Goal: Find specific page/section: Find specific page/section

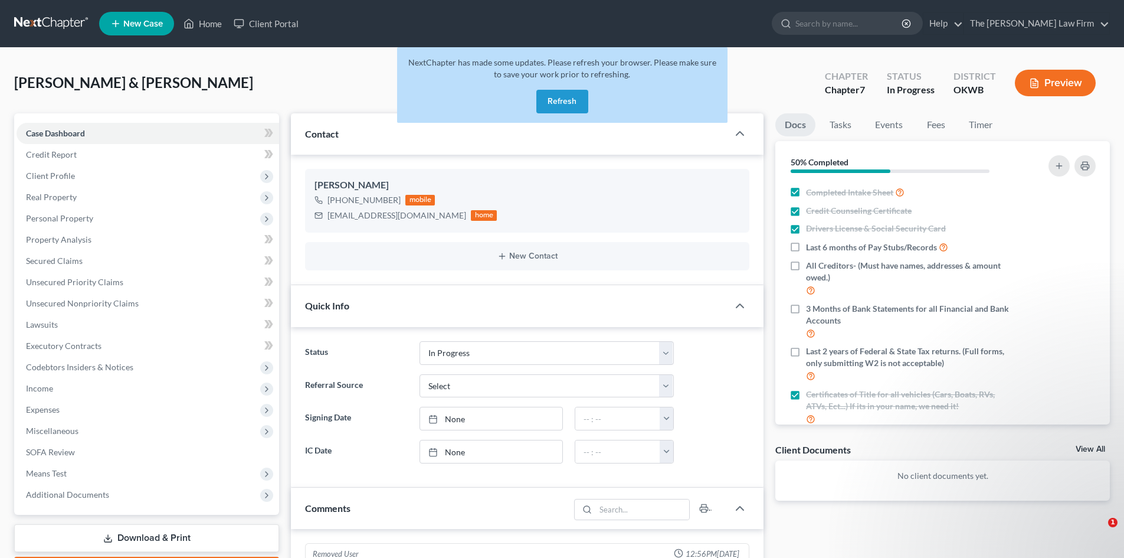
select select "4"
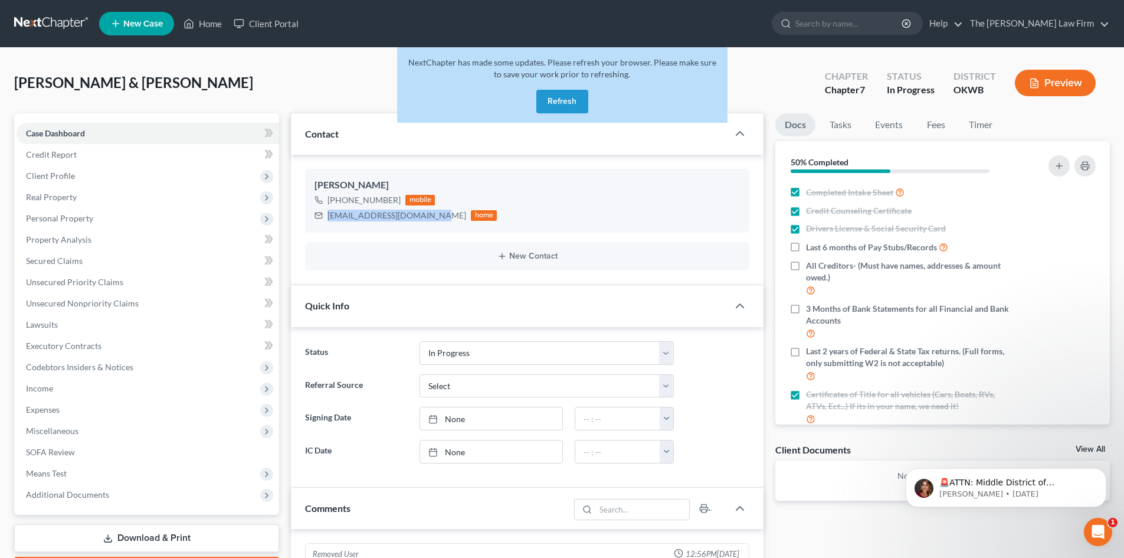
scroll to position [23, 0]
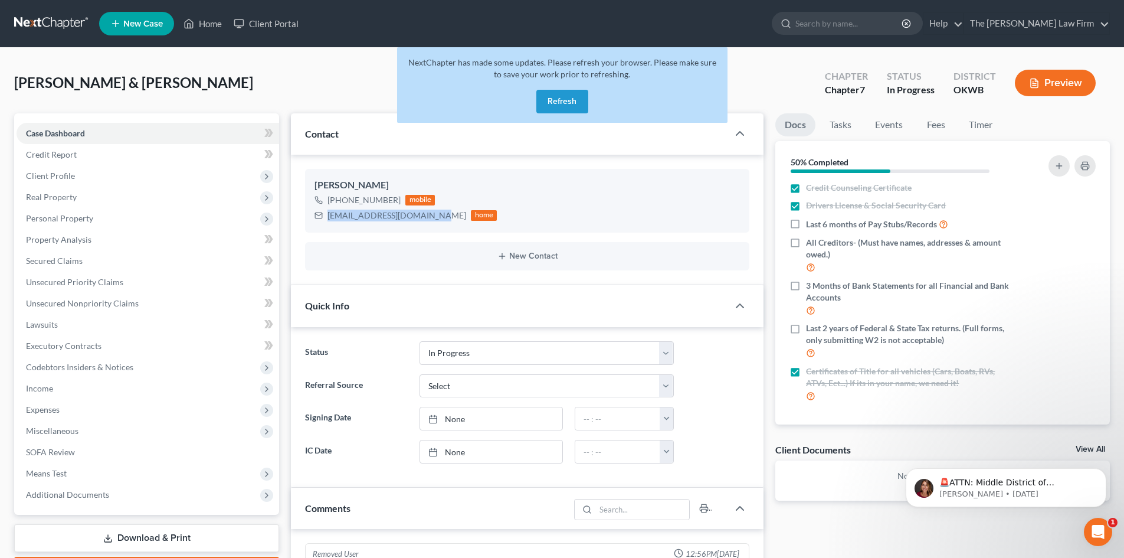
click at [560, 102] on button "Refresh" at bounding box center [563, 102] width 52 height 24
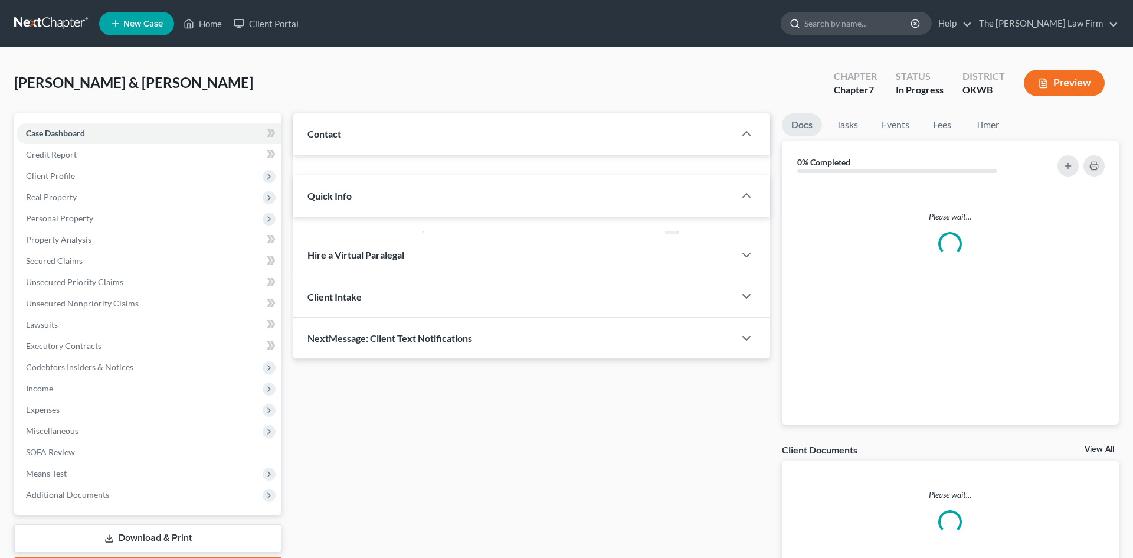
click at [865, 24] on input "search" at bounding box center [858, 23] width 108 height 22
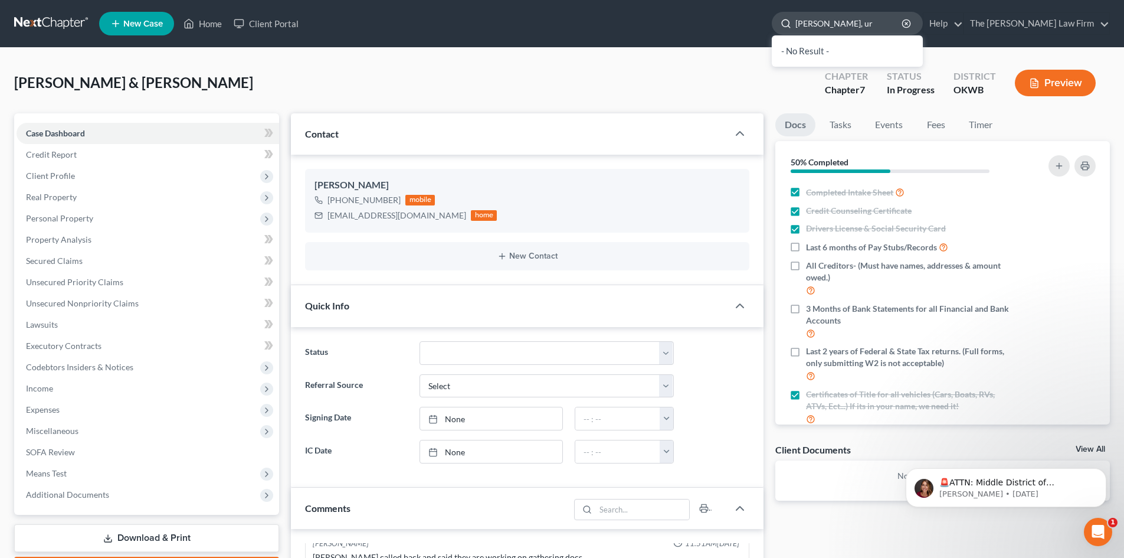
type input "[PERSON_NAME], urv"
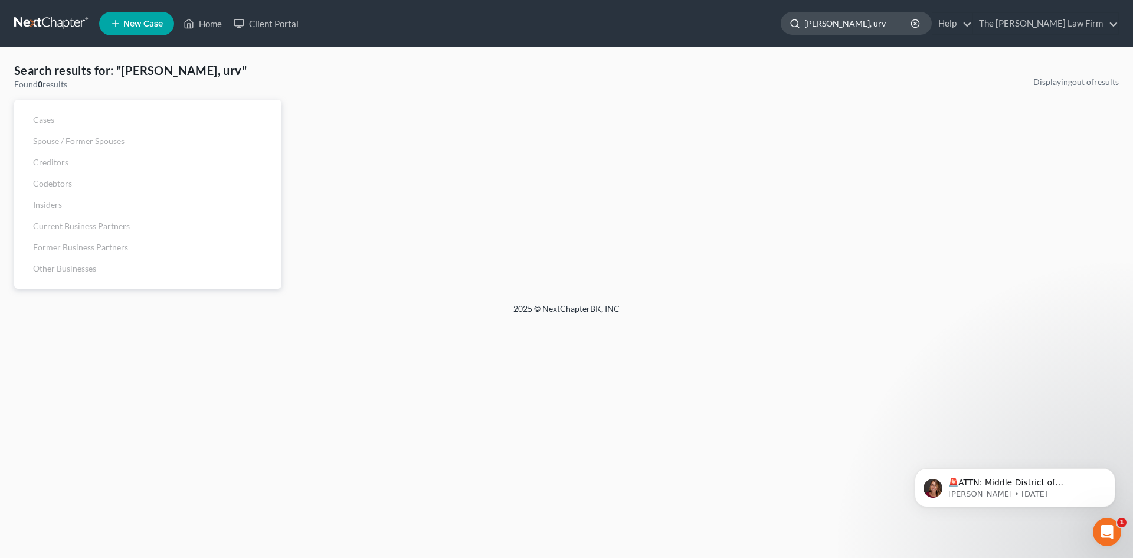
click at [905, 27] on input "[PERSON_NAME], urv" at bounding box center [858, 23] width 108 height 22
click at [912, 28] on input "[PERSON_NAME], urv" at bounding box center [858, 23] width 108 height 22
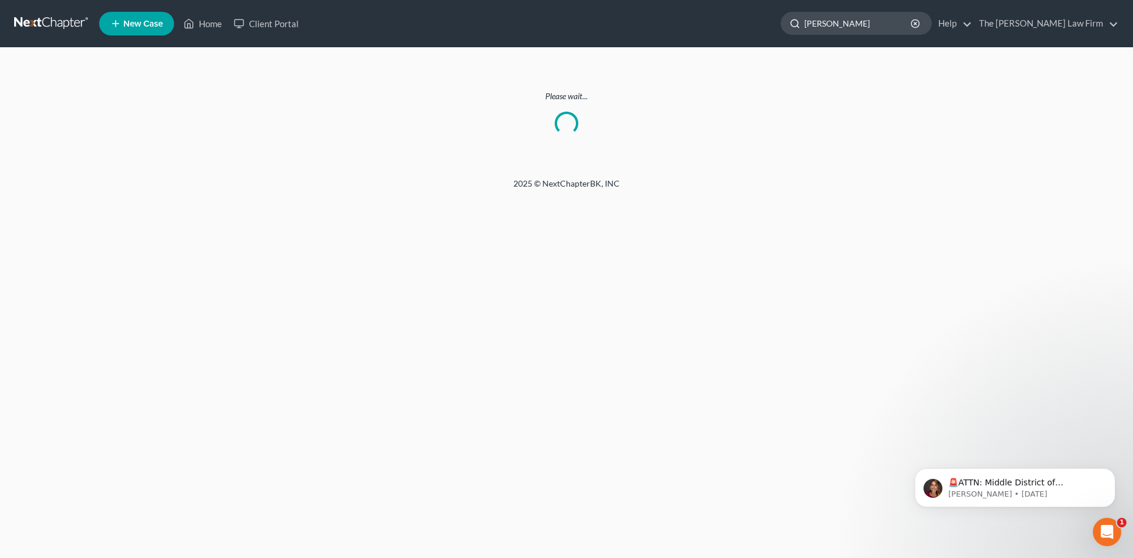
type input "[PERSON_NAME]"
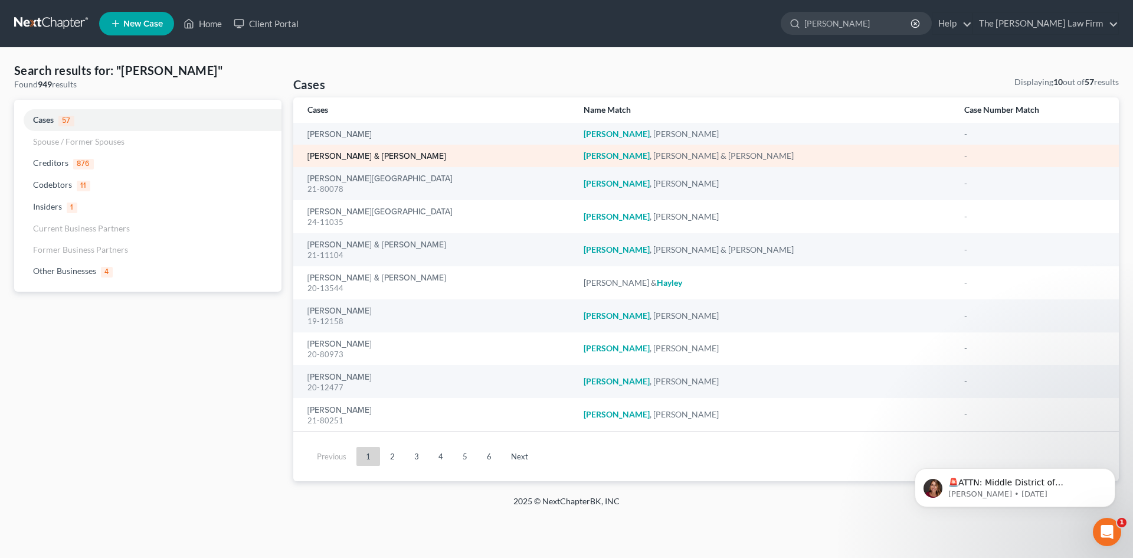
click at [380, 158] on link "[PERSON_NAME] & [PERSON_NAME]" at bounding box center [377, 156] width 139 height 8
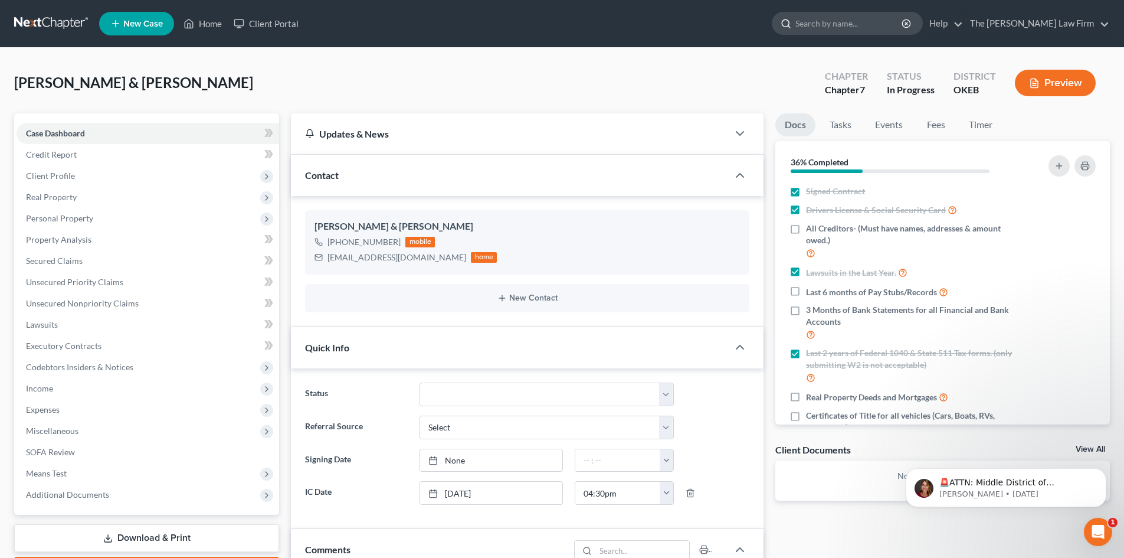
click at [842, 20] on input "search" at bounding box center [850, 23] width 108 height 22
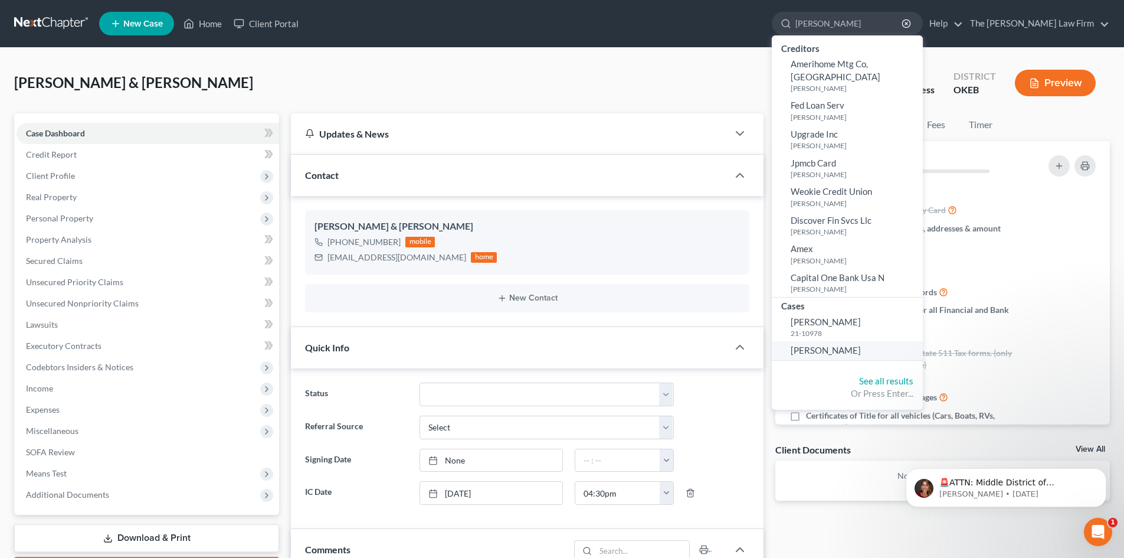
type input "jackson, cal"
click at [861, 345] on span "Jackson, Caleb" at bounding box center [826, 350] width 70 height 11
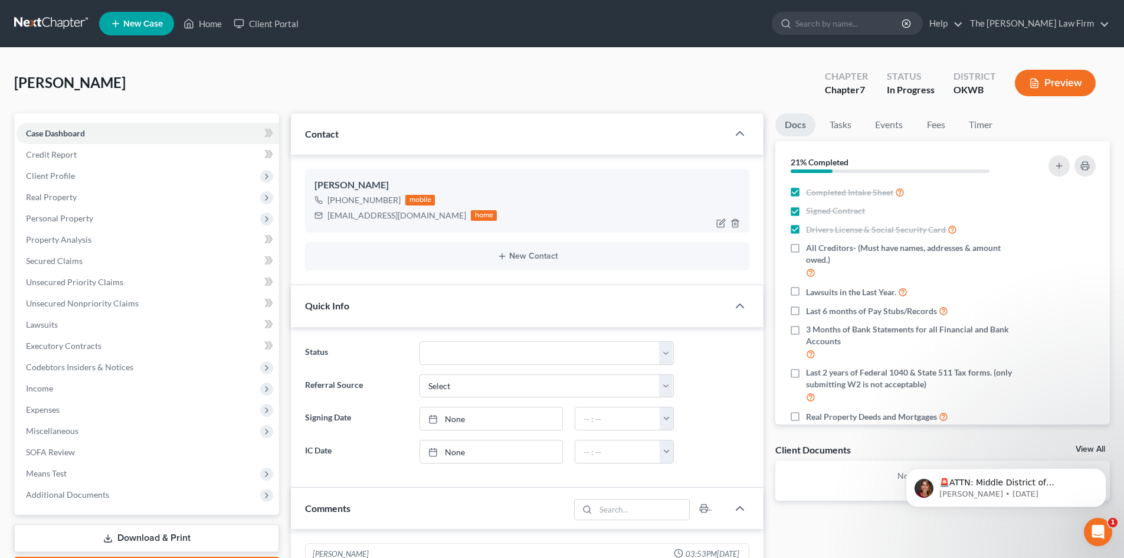
drag, startPoint x: 328, startPoint y: 215, endPoint x: 447, endPoint y: 218, distance: 119.9
click at [447, 218] on div "stonecoldcalebDodge@gmail.com" at bounding box center [397, 216] width 139 height 12
copy div "stonecoldcalebDodge@gmail.com"
click at [874, 28] on input "search" at bounding box center [850, 23] width 108 height 22
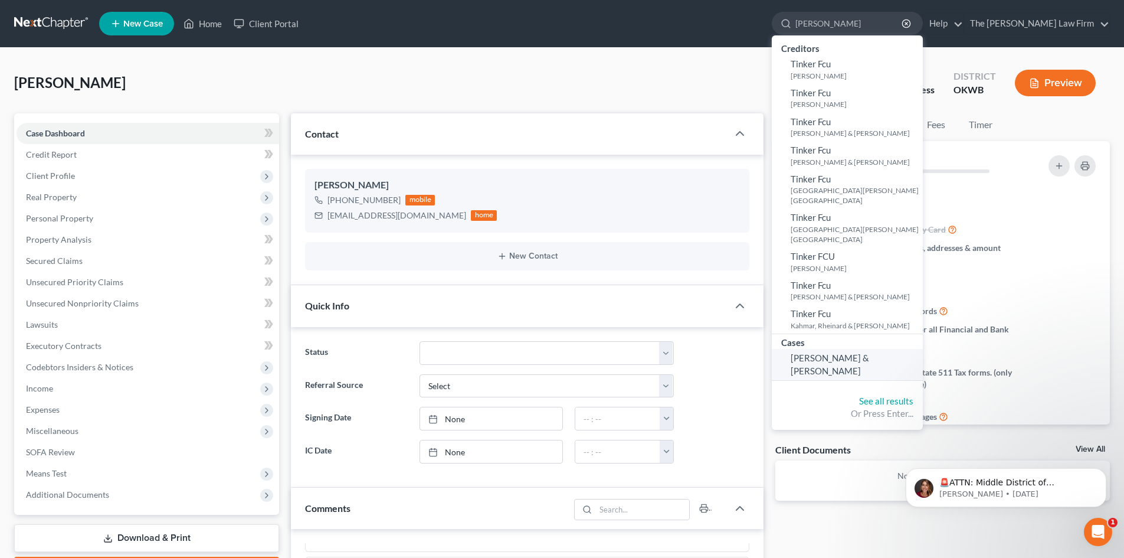
type input "Tinkler"
click at [857, 352] on span "Tinkler, Laken & James" at bounding box center [830, 363] width 79 height 23
click at [869, 352] on span "Tinkler, Laken & James" at bounding box center [830, 363] width 79 height 23
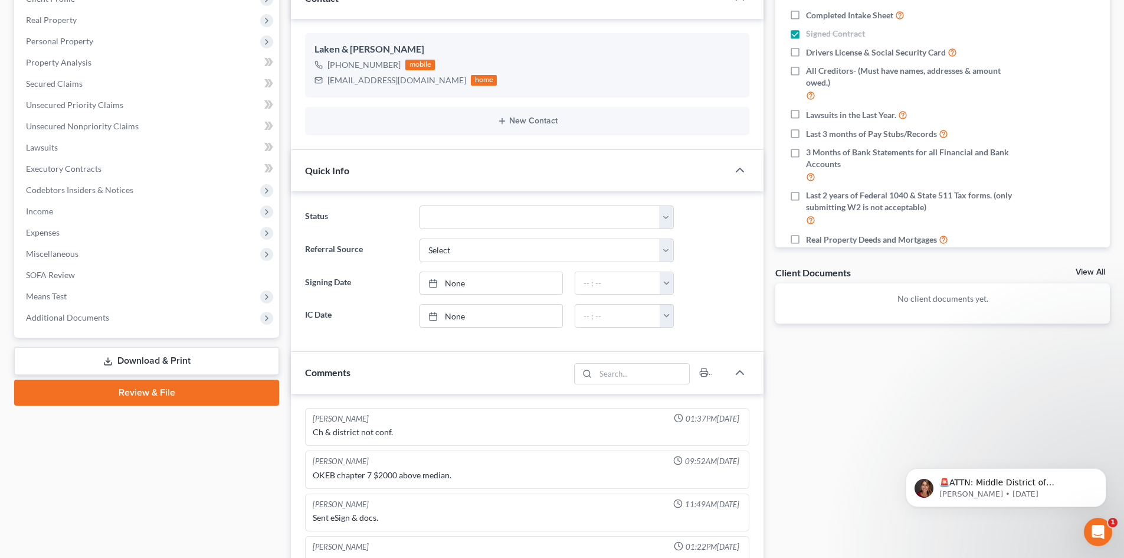
scroll to position [236, 0]
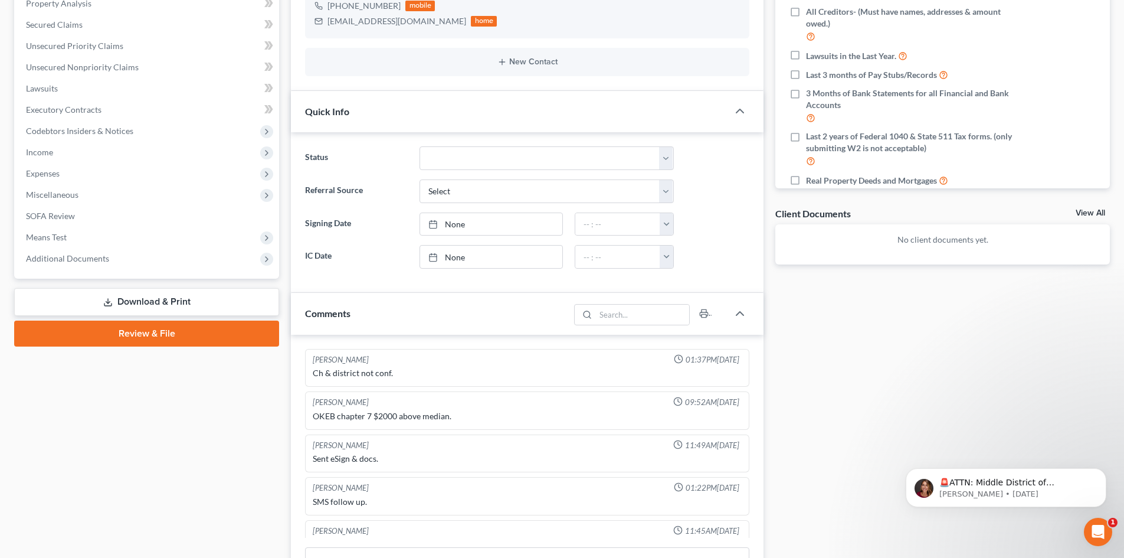
click at [1008, 378] on div "Docs Tasks Events Fees Timer 7% Completed Nothing here yet! Completed Intake Sh…" at bounding box center [943, 320] width 346 height 887
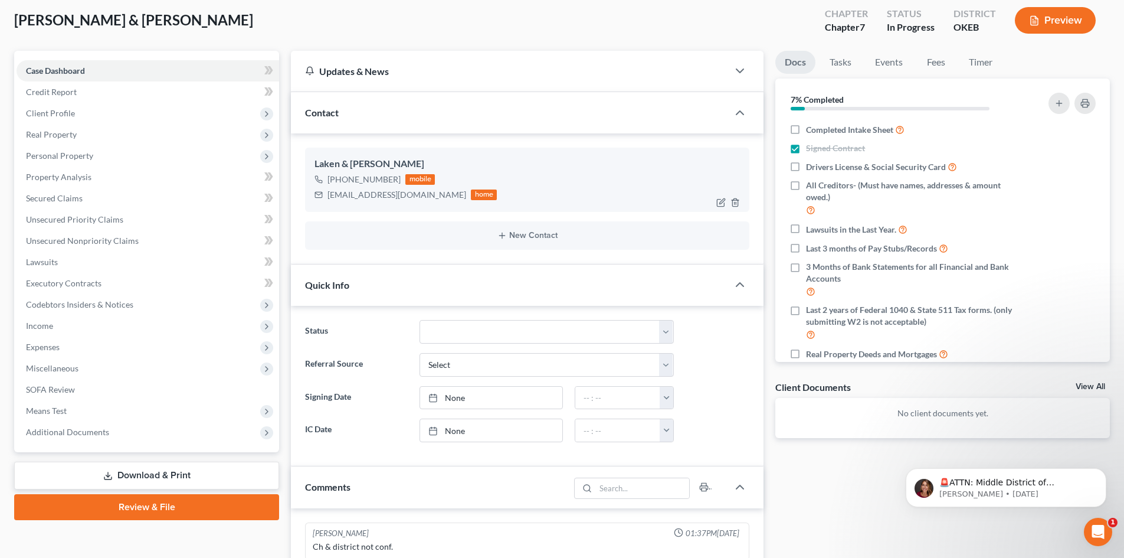
scroll to position [133, 0]
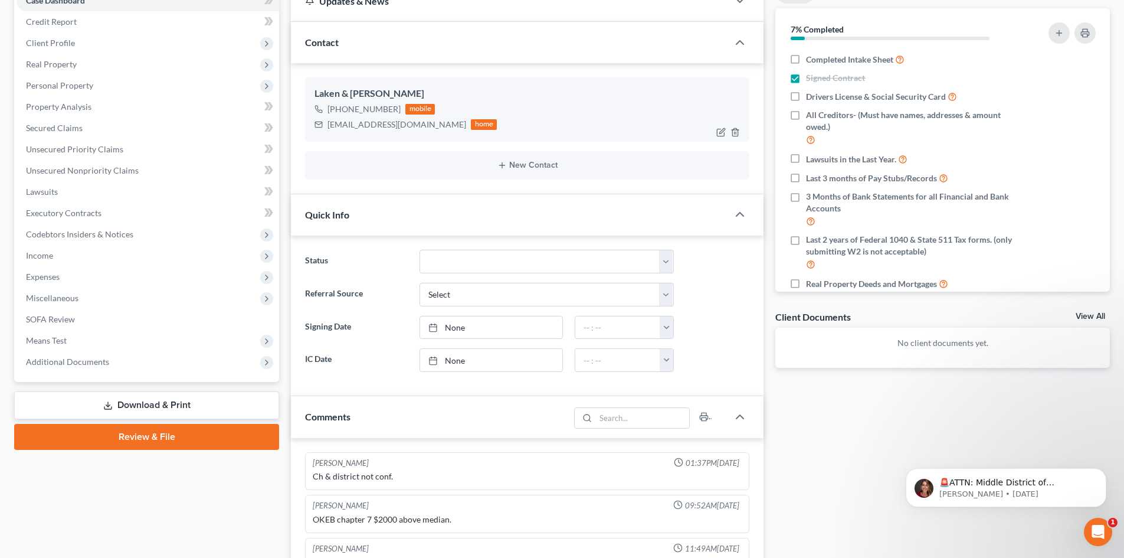
click at [374, 122] on div "tinkler2010@gmail.com" at bounding box center [397, 125] width 139 height 12
click at [411, 127] on div "tinkler2010@gmail.com" at bounding box center [397, 125] width 139 height 12
drag, startPoint x: 413, startPoint y: 127, endPoint x: 328, endPoint y: 126, distance: 85.0
click at [328, 126] on div "tinkler2010@gmail.com" at bounding box center [397, 125] width 139 height 12
copy div "tinkler2010@gmail.com"
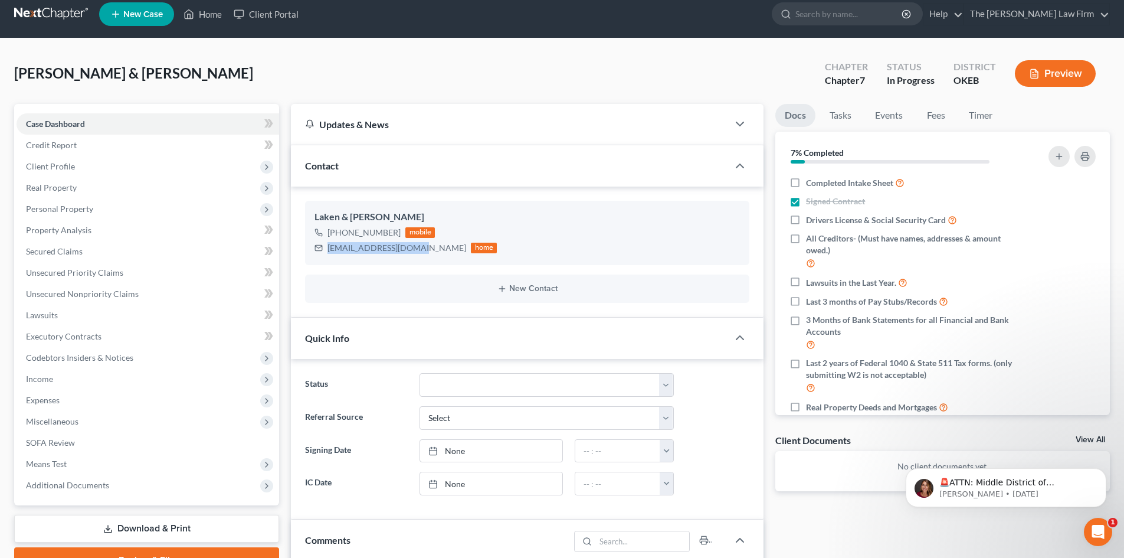
scroll to position [0, 0]
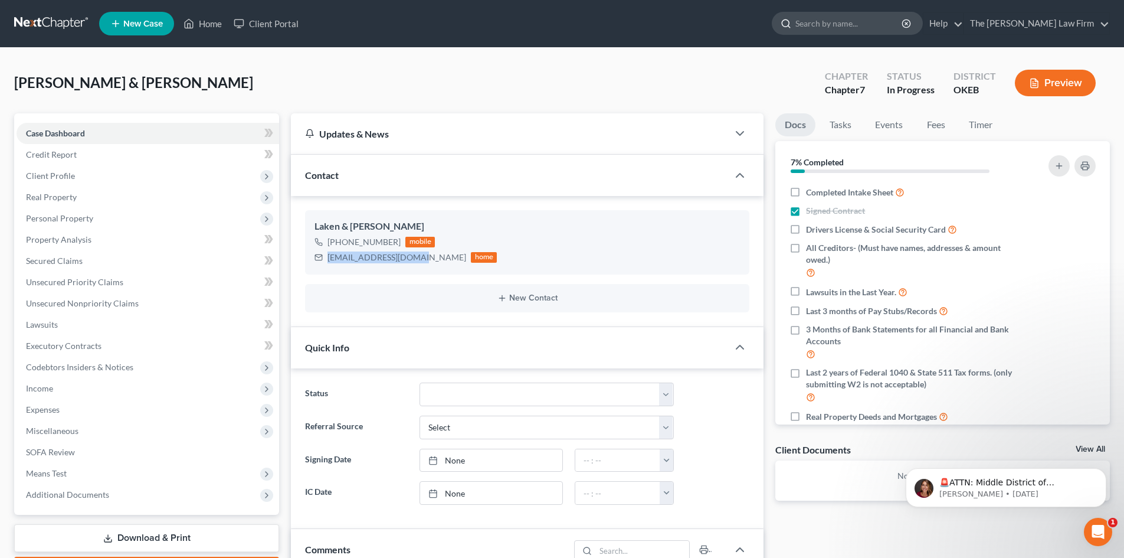
click at [879, 25] on input "search" at bounding box center [850, 23] width 108 height 22
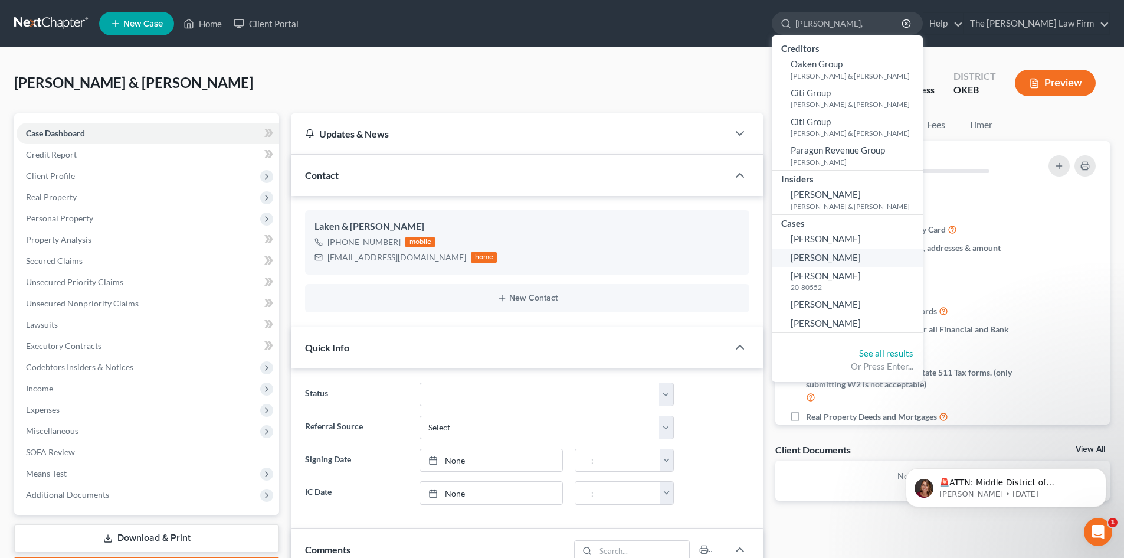
type input "Griggs,"
click at [861, 257] on span "Griggs, Beverly" at bounding box center [826, 257] width 70 height 11
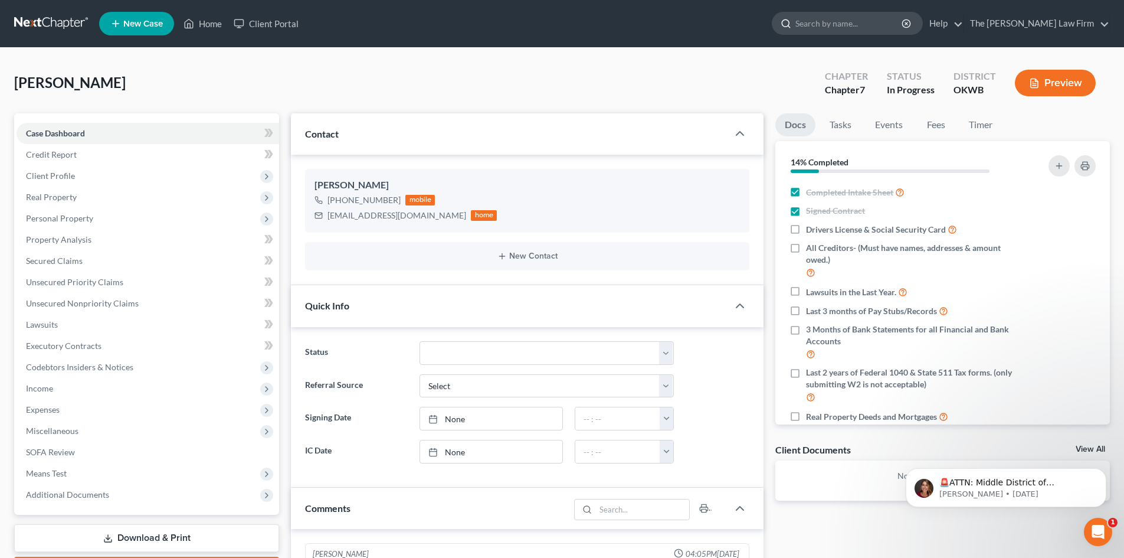
click at [861, 25] on input "search" at bounding box center [850, 23] width 108 height 22
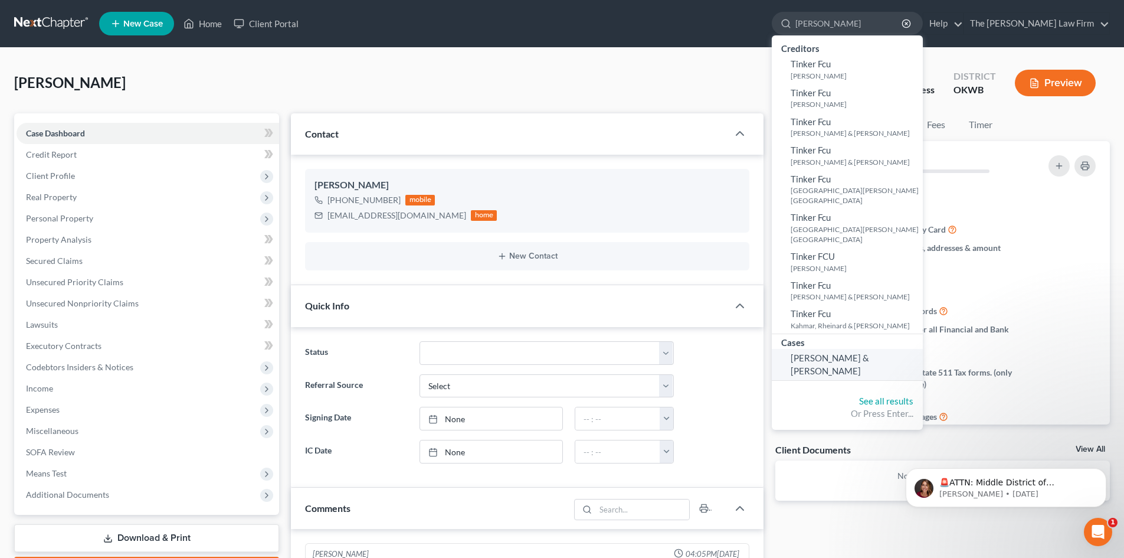
type input "Tinkler"
click at [860, 352] on span "Tinkler, Laken & James" at bounding box center [830, 363] width 79 height 23
select select "4"
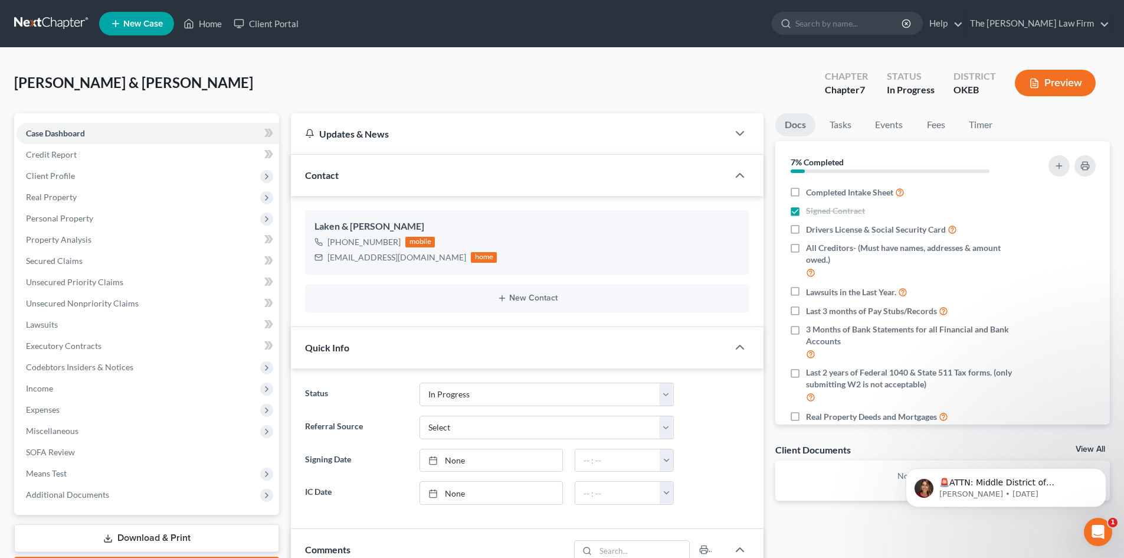
scroll to position [149, 0]
drag, startPoint x: 705, startPoint y: 319, endPoint x: 511, endPoint y: 31, distance: 348.2
click at [498, 21] on ul "New Case Home Client Portal - No Result - See all results Or Press Enter... Hel…" at bounding box center [604, 23] width 1011 height 31
click at [882, 21] on input "search" at bounding box center [850, 23] width 108 height 22
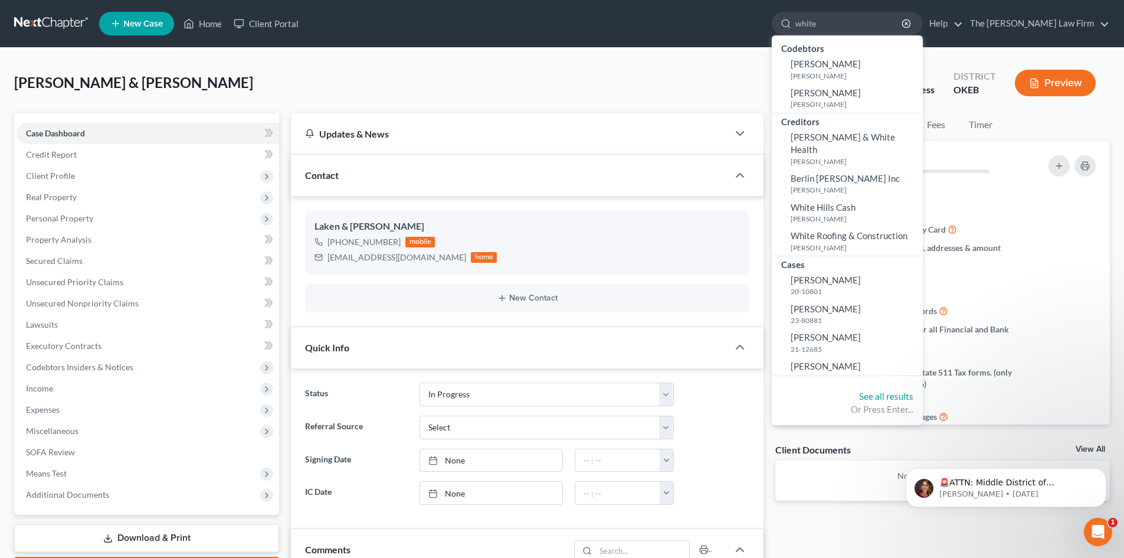
click at [895, 256] on div "Cases" at bounding box center [847, 263] width 151 height 15
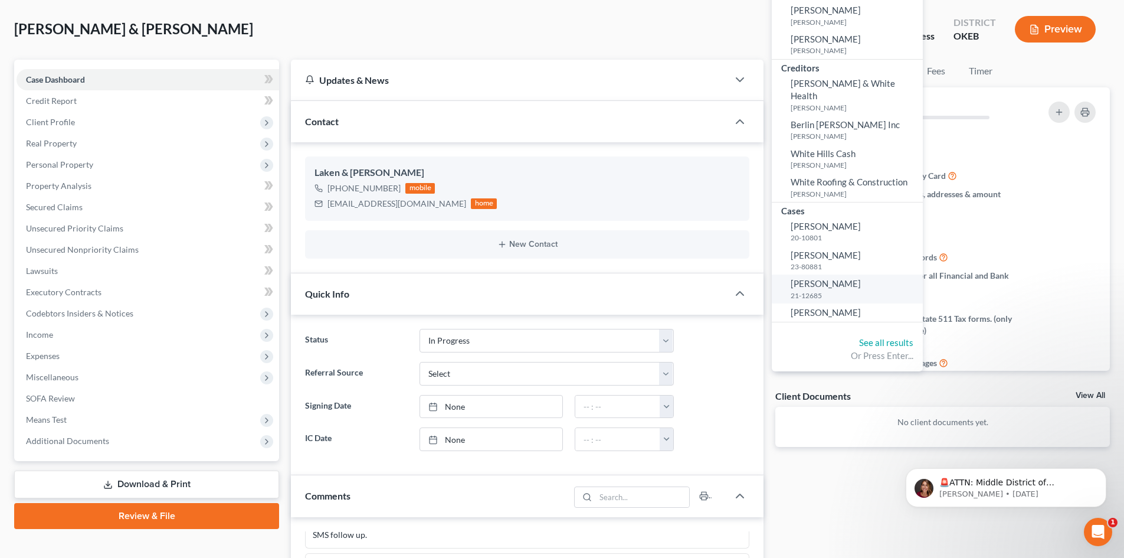
scroll to position [0, 0]
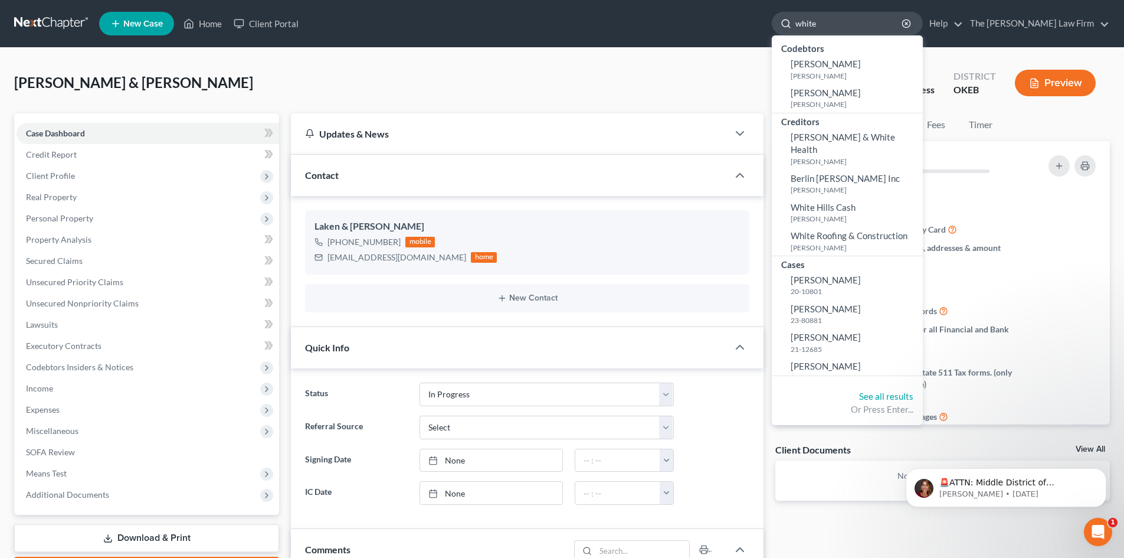
click at [864, 24] on input "white" at bounding box center [850, 23] width 108 height 22
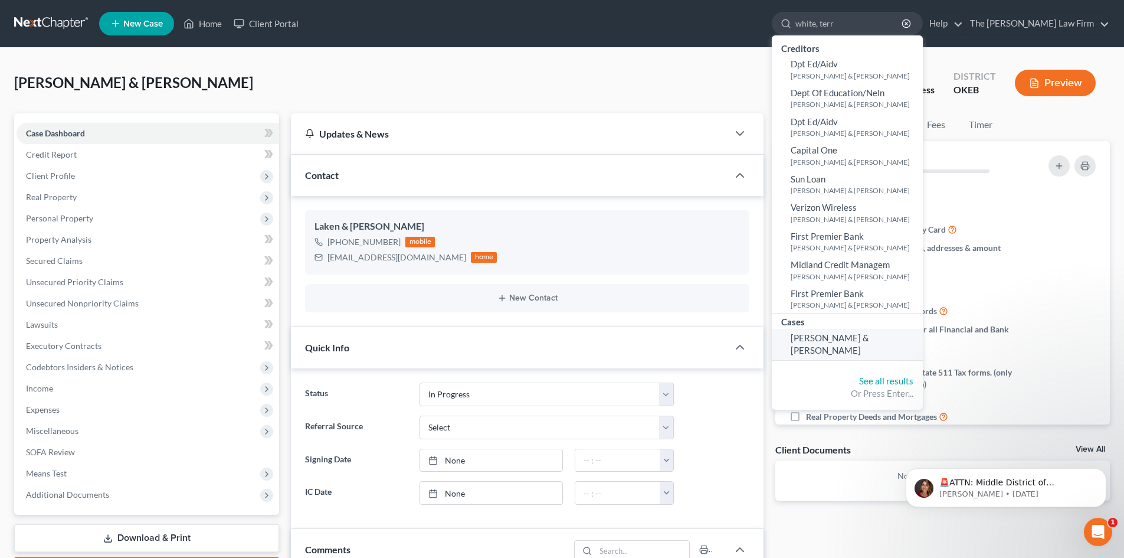
type input "white, terr"
click at [869, 338] on span "White, Terrance & Alicia" at bounding box center [830, 343] width 79 height 23
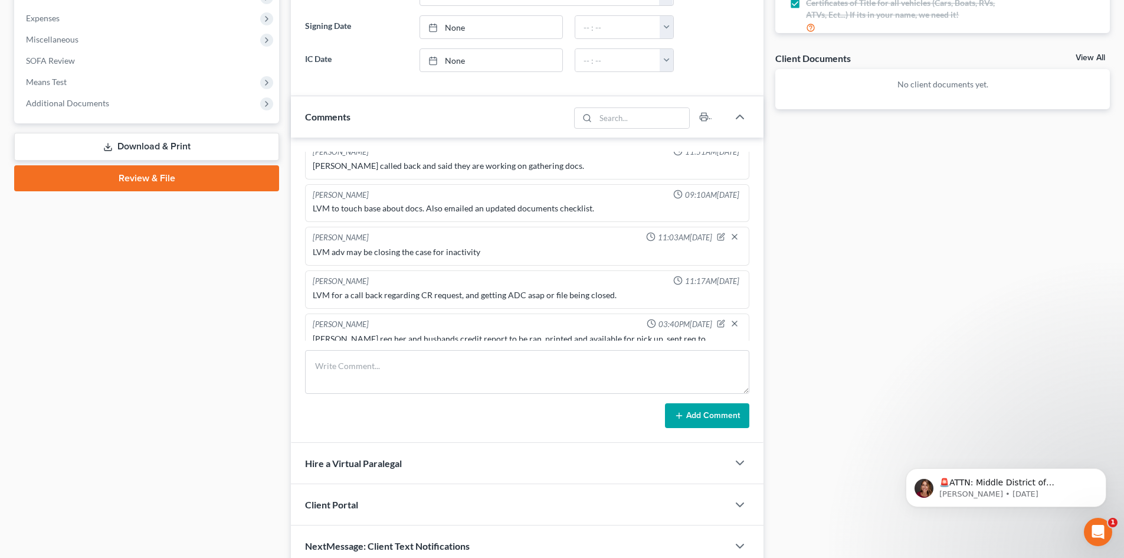
scroll to position [446, 0]
